Goal: Browse casually

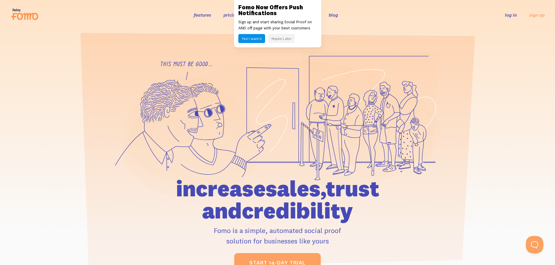
click at [277, 39] on button "Maybe Later" at bounding box center [281, 38] width 27 height 9
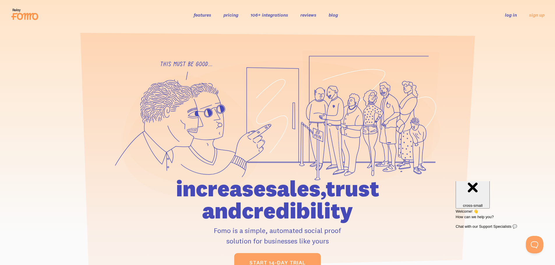
click at [182, 63] on icon at bounding box center [277, 124] width 325 height 147
click at [194, 64] on icon at bounding box center [277, 124] width 325 height 147
click at [185, 64] on icon at bounding box center [277, 124] width 325 height 147
click at [238, 191] on h1 "increase sales, trust and credibility" at bounding box center [278, 200] width 270 height 44
drag, startPoint x: 238, startPoint y: 191, endPoint x: 215, endPoint y: 190, distance: 23.0
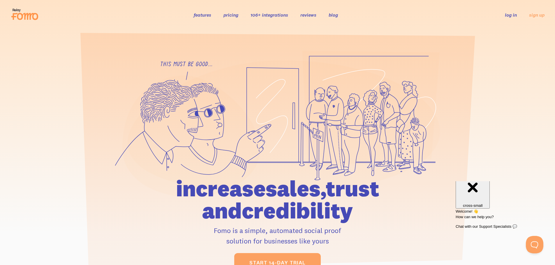
click at [237, 191] on h1 "increase sales, trust and credibility" at bounding box center [278, 200] width 270 height 44
click at [215, 190] on h1 "increase sales, trust and credibility" at bounding box center [278, 200] width 270 height 44
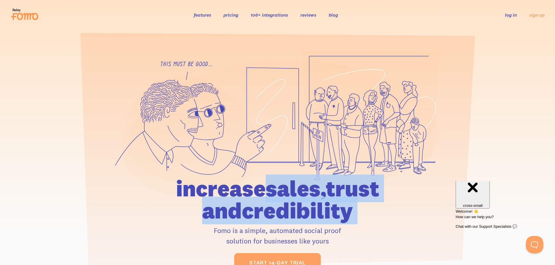
click at [215, 190] on h1 "increase sales, trust and credibility" at bounding box center [278, 200] width 270 height 44
click at [264, 187] on h1 "increase sales, trust and credibility" at bounding box center [278, 200] width 270 height 44
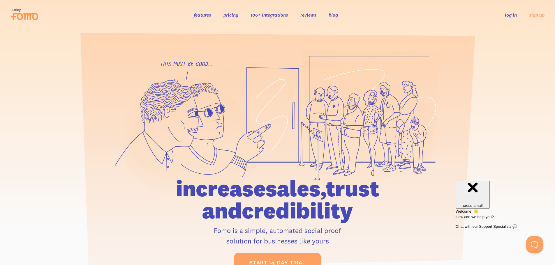
click at [208, 190] on h1 "increase sales, trust and credibility" at bounding box center [278, 200] width 270 height 44
click at [264, 187] on h1 "increase sales, trust and credibility" at bounding box center [278, 200] width 270 height 44
click at [333, 188] on h1 "increase sales, trust and credibility" at bounding box center [278, 200] width 270 height 44
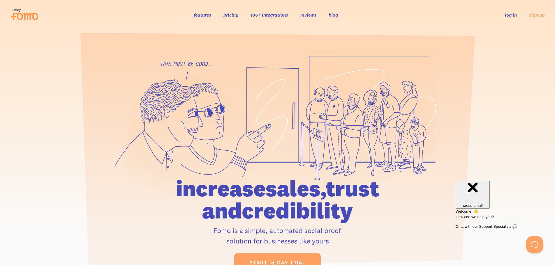
click at [333, 188] on h1 "increase sales, trust and credibility" at bounding box center [278, 200] width 270 height 44
click at [195, 188] on h1 "increase sales, trust and credibility" at bounding box center [278, 200] width 270 height 44
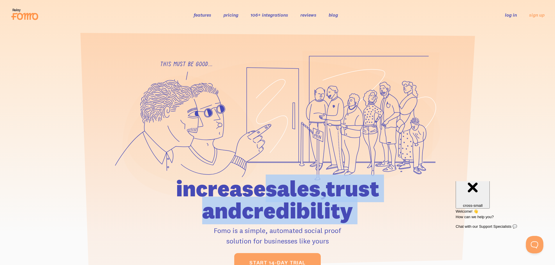
click at [195, 188] on h1 "increase sales, trust and credibility" at bounding box center [278, 200] width 270 height 44
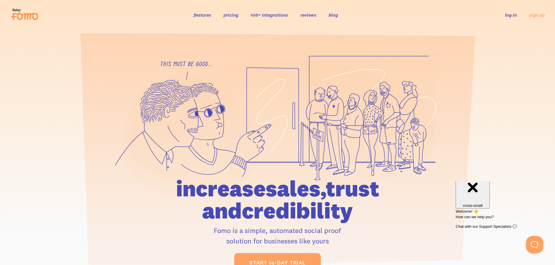
click at [259, 149] on icon at bounding box center [190, 136] width 137 height 122
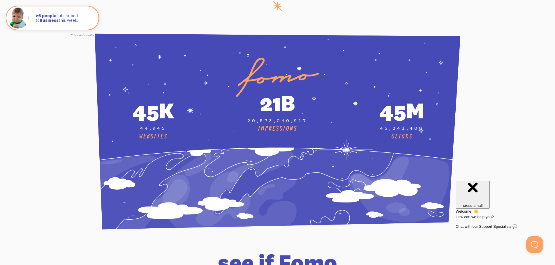
scroll to position [2096, 0]
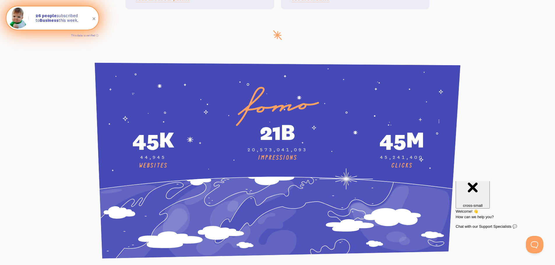
click at [94, 20] on span at bounding box center [94, 19] width 10 height 10
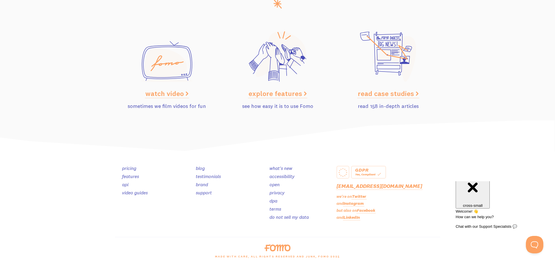
scroll to position [2921, 0]
